Goal: Navigation & Orientation: Find specific page/section

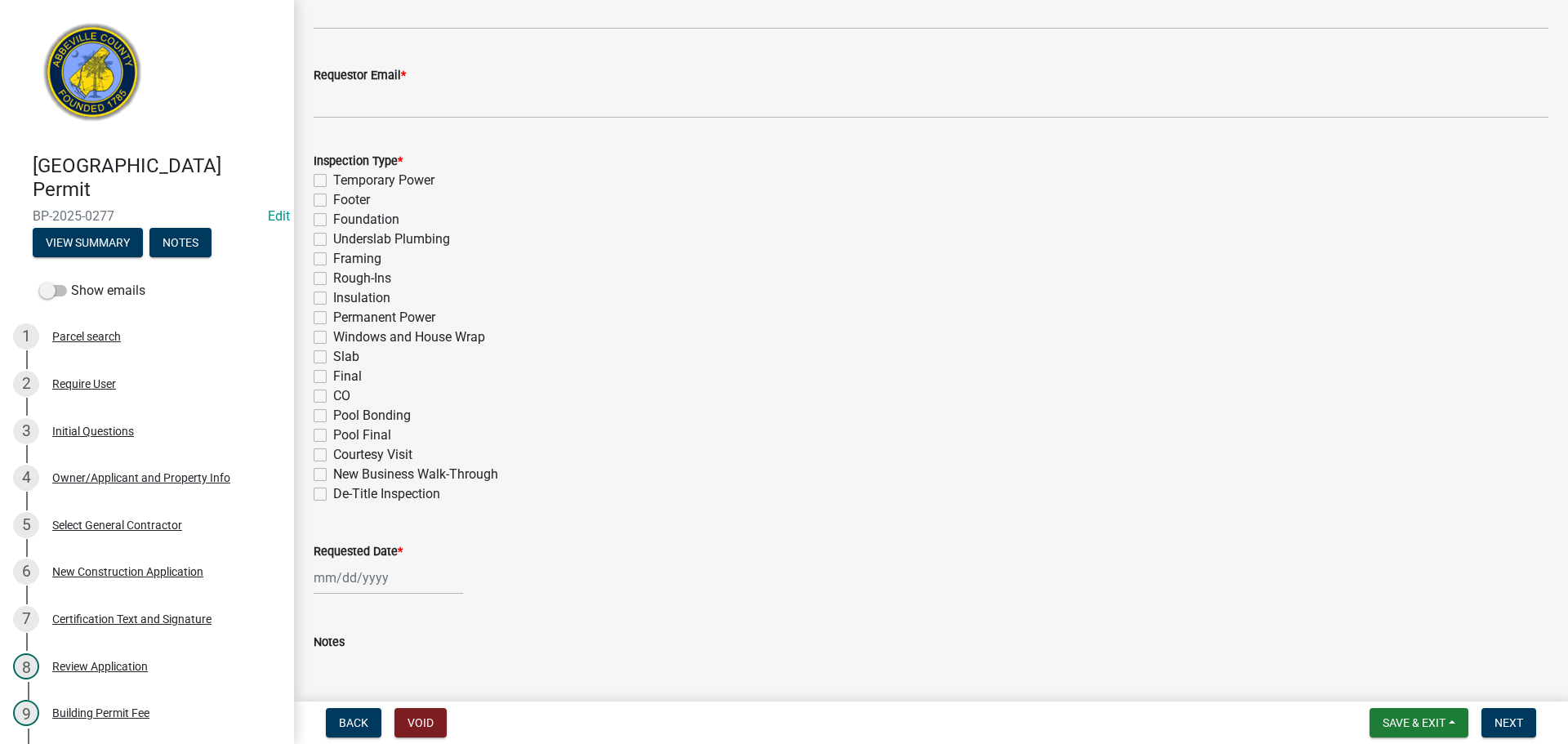
scroll to position [803, 0]
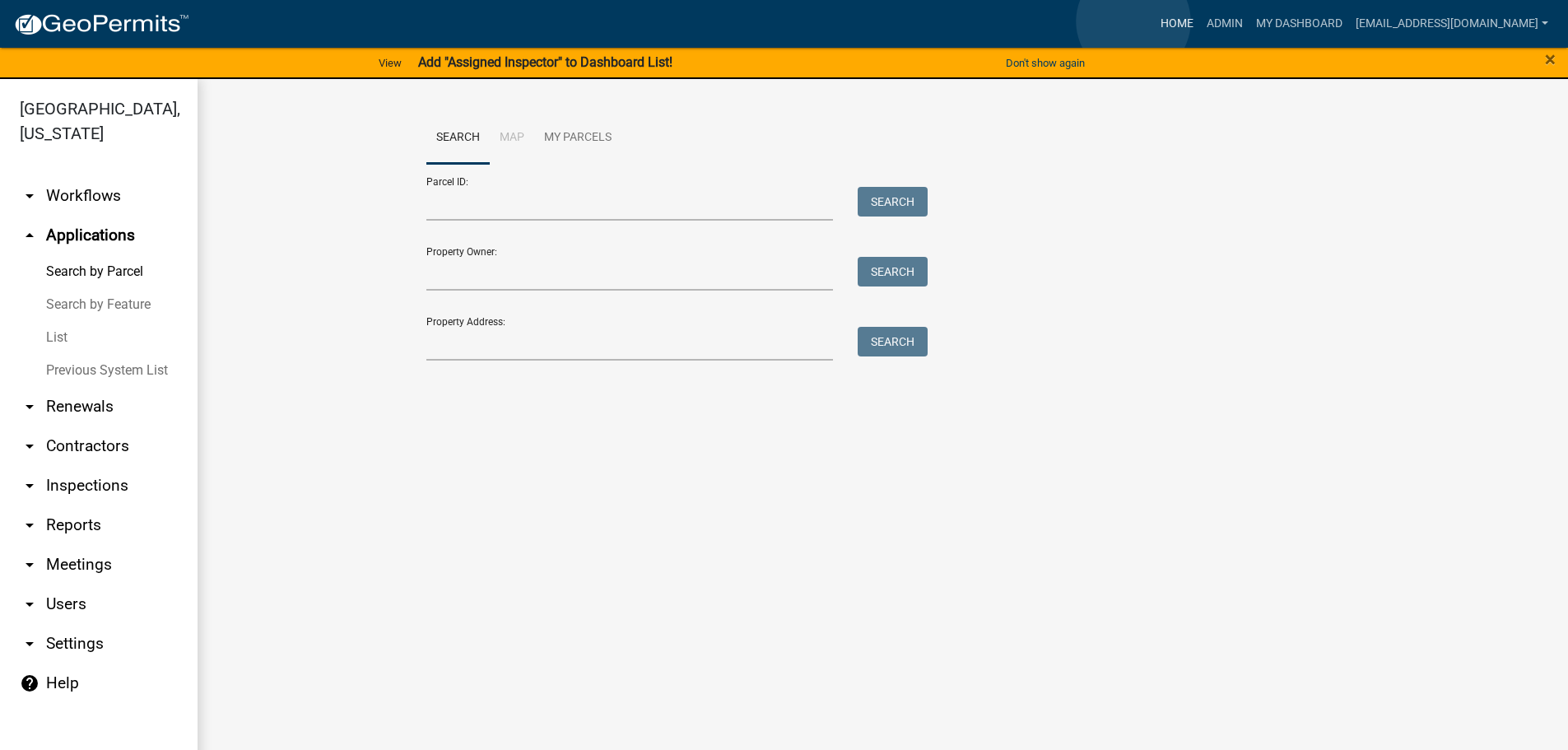
click at [1154, 21] on link "Home" at bounding box center [1177, 24] width 46 height 32
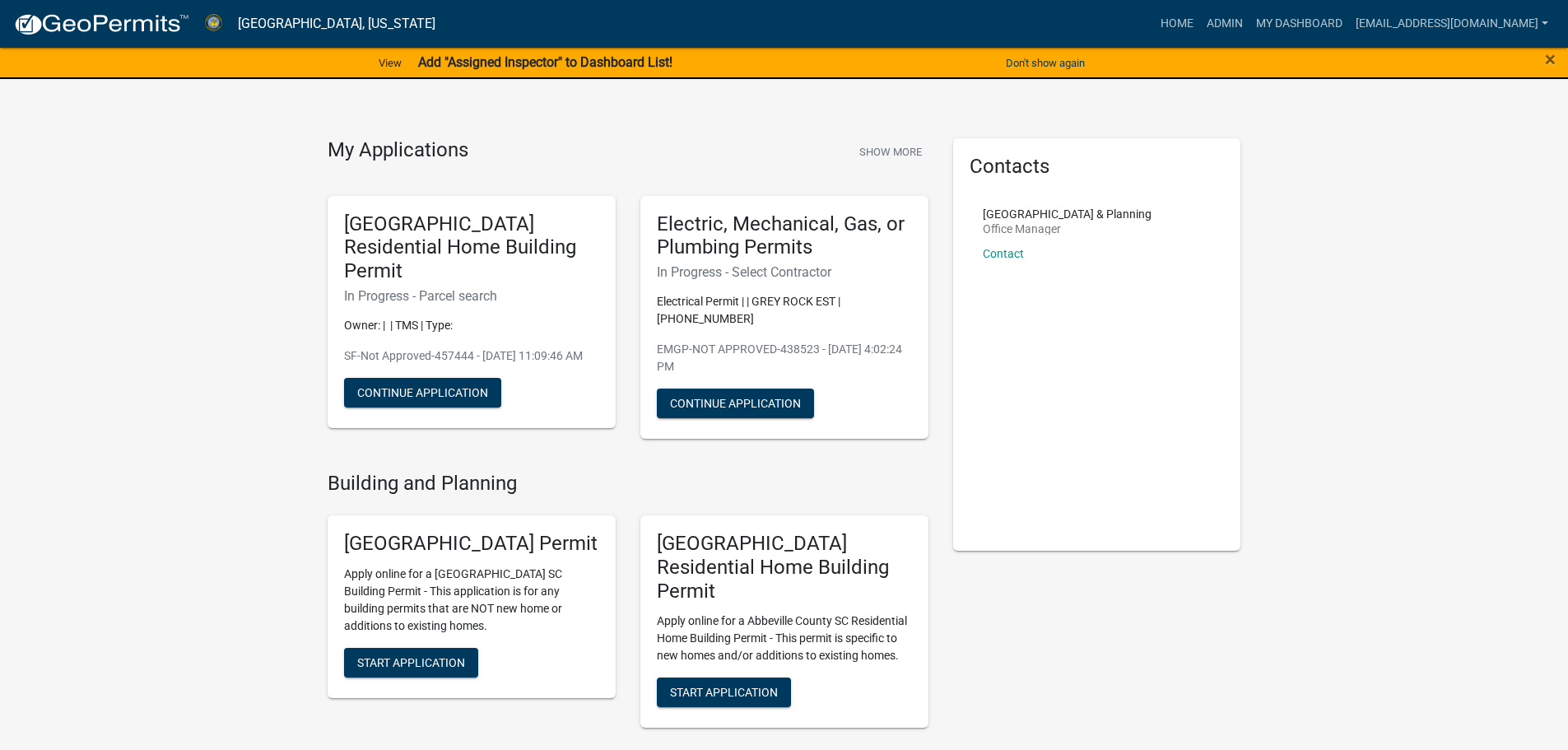
click at [752, 61] on div "View Add "Assigned Inspector" to Dashboard List!" at bounding box center [523, 63] width 784 height 35
click at [1052, 66] on button "Don't show again" at bounding box center [1045, 62] width 92 height 27
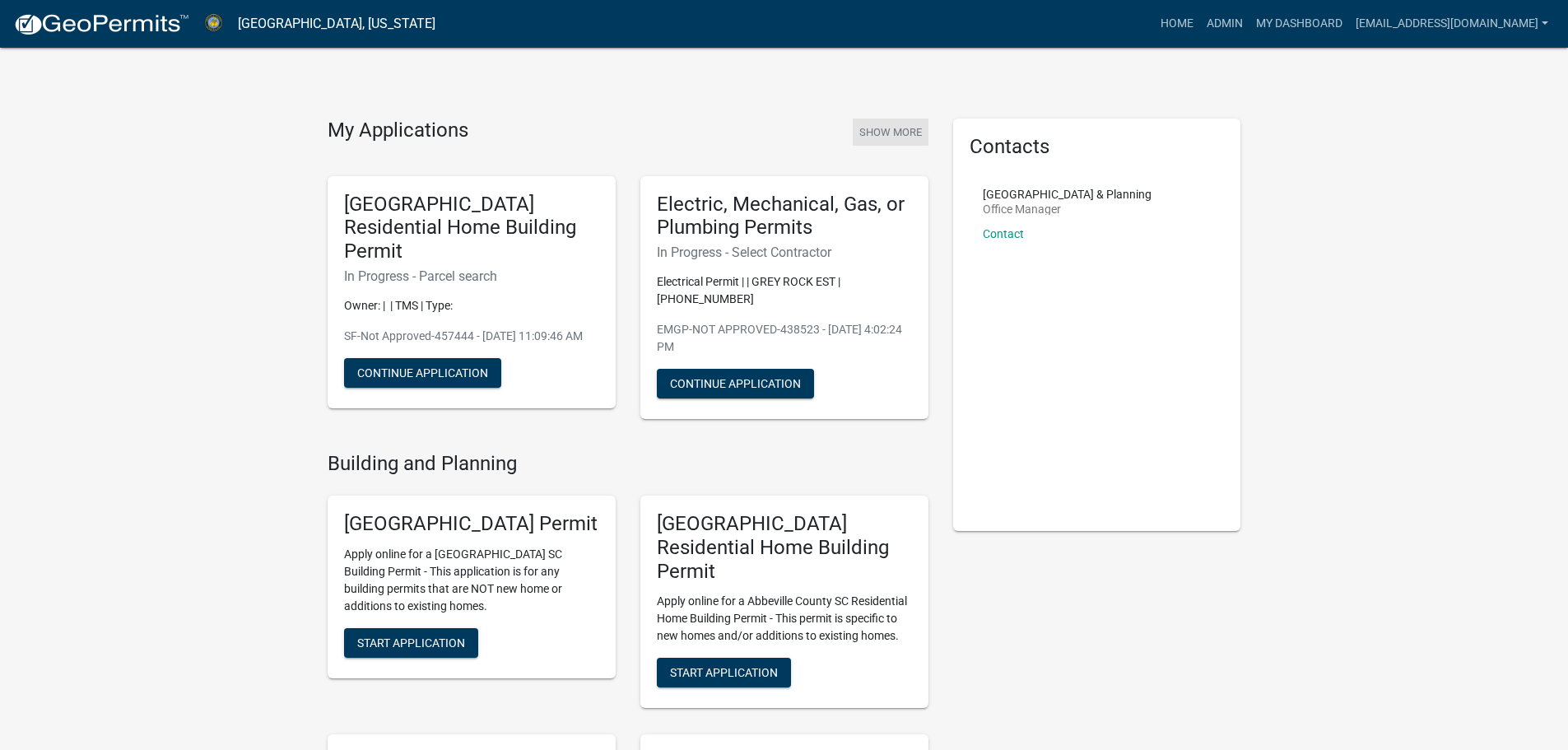
click at [903, 131] on button "Show More" at bounding box center [890, 132] width 76 height 27
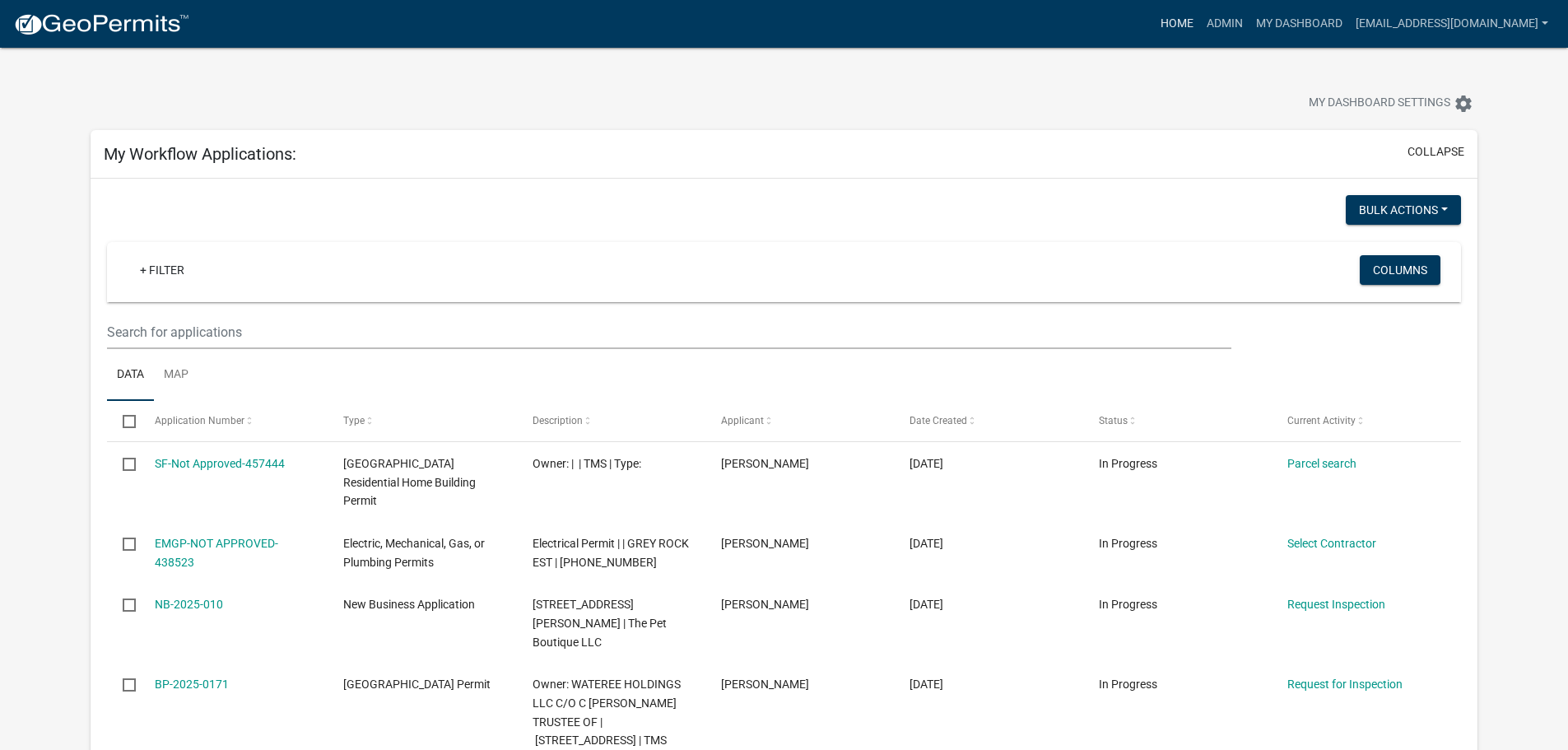
click at [1154, 20] on link "Home" at bounding box center [1177, 24] width 46 height 32
